Goal: Task Accomplishment & Management: Manage account settings

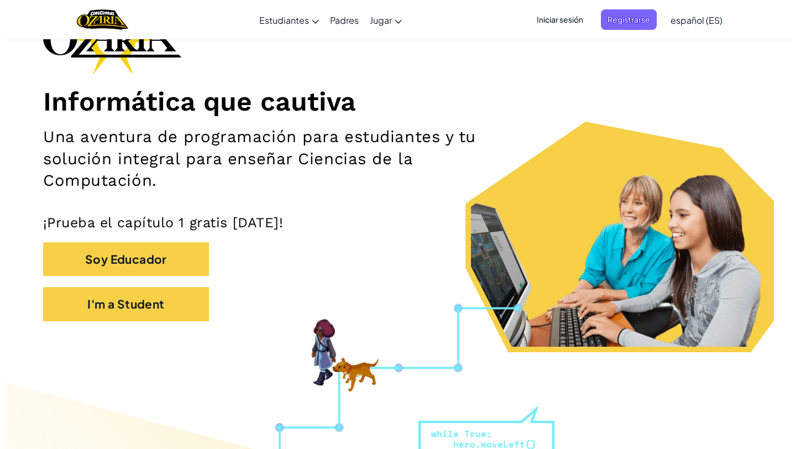
scroll to position [113, 0]
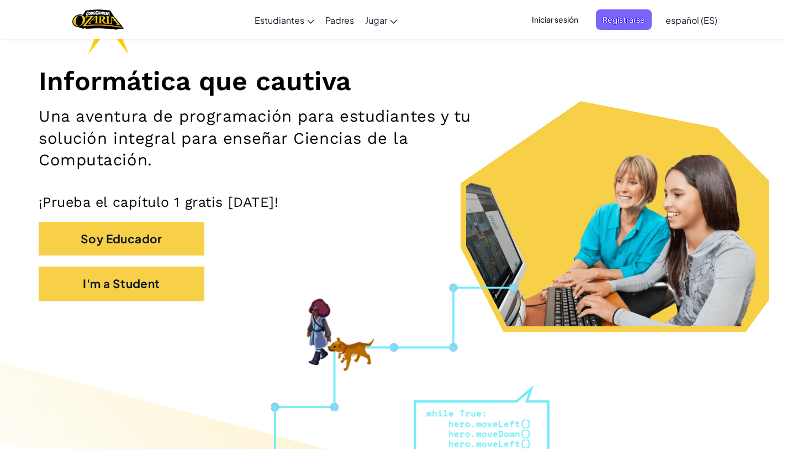
click at [457, 26] on span "Iniciar sesión" at bounding box center [555, 19] width 60 height 20
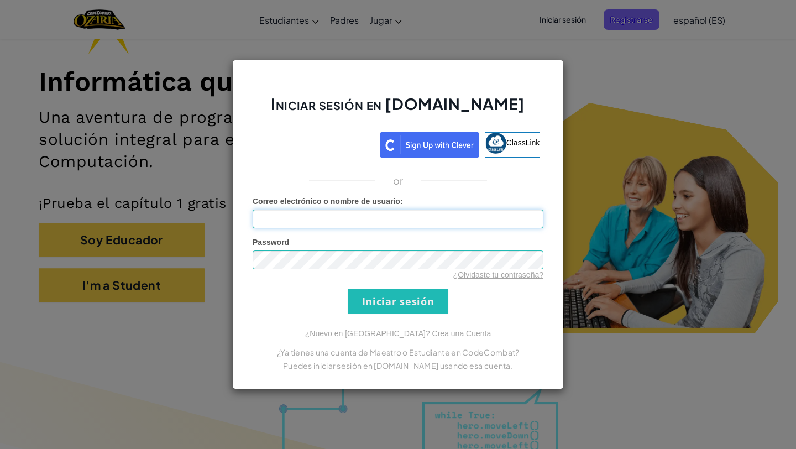
click at [370, 222] on input "Correo electrónico o nombre de usuario :" at bounding box center [398, 218] width 291 height 19
click at [371, 221] on input "Correo electrónico o nombre de usuario :" at bounding box center [398, 218] width 291 height 19
type input "[EMAIL_ADDRESS][DOMAIN_NAME]"
click at [390, 311] on input "Iniciar sesión" at bounding box center [398, 300] width 101 height 25
